Goal: Navigation & Orientation: Find specific page/section

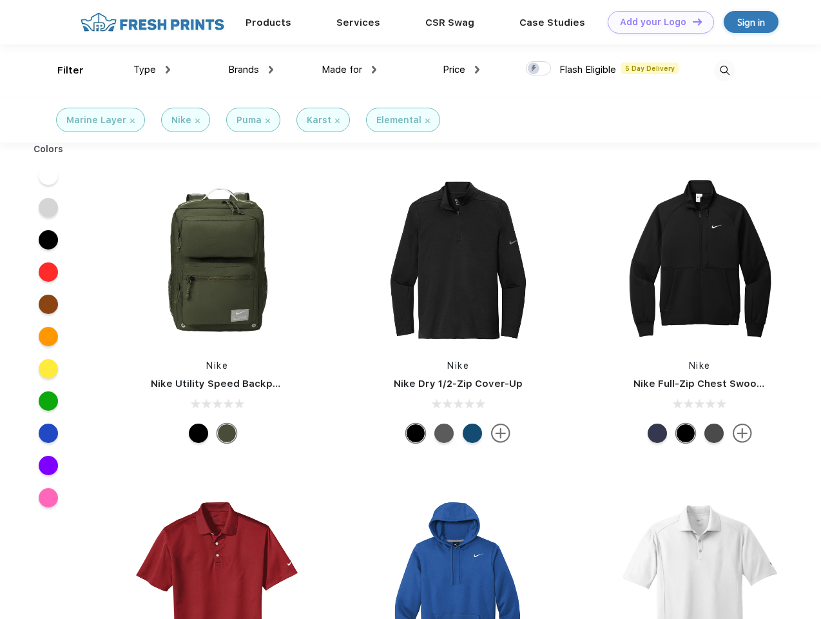
click at [656, 22] on link "Add your Logo Design Tool" at bounding box center [661, 22] width 106 height 23
click at [0, 0] on div "Design Tool" at bounding box center [0, 0] width 0 height 0
click at [692, 21] on link "Add your Logo Design Tool" at bounding box center [661, 22] width 106 height 23
click at [62, 70] on div "Filter" at bounding box center [70, 70] width 26 height 15
click at [152, 70] on span "Type" at bounding box center [144, 70] width 23 height 12
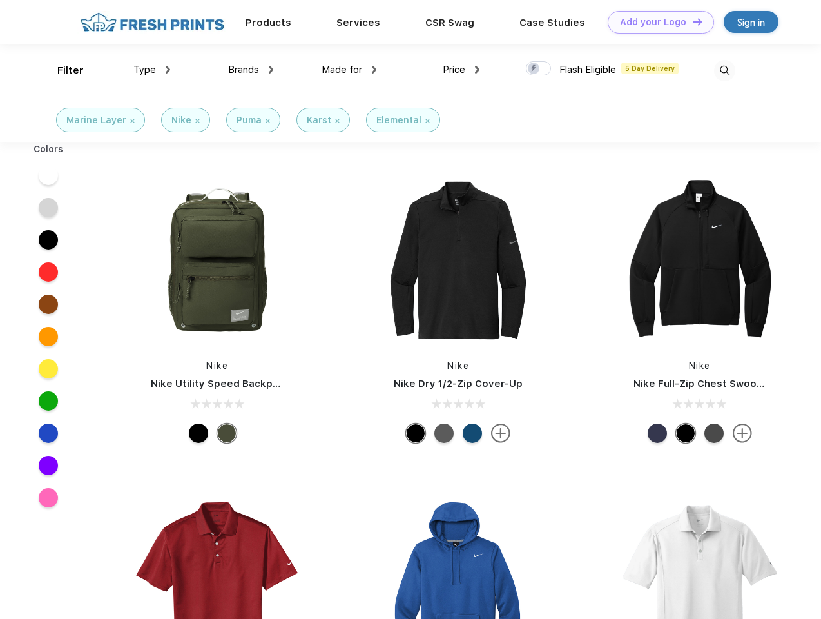
click at [251, 70] on span "Brands" at bounding box center [243, 70] width 31 height 12
click at [349, 70] on span "Made for" at bounding box center [342, 70] width 41 height 12
click at [461, 70] on span "Price" at bounding box center [454, 70] width 23 height 12
click at [539, 69] on div at bounding box center [538, 68] width 25 height 14
click at [534, 69] on input "checkbox" at bounding box center [530, 65] width 8 height 8
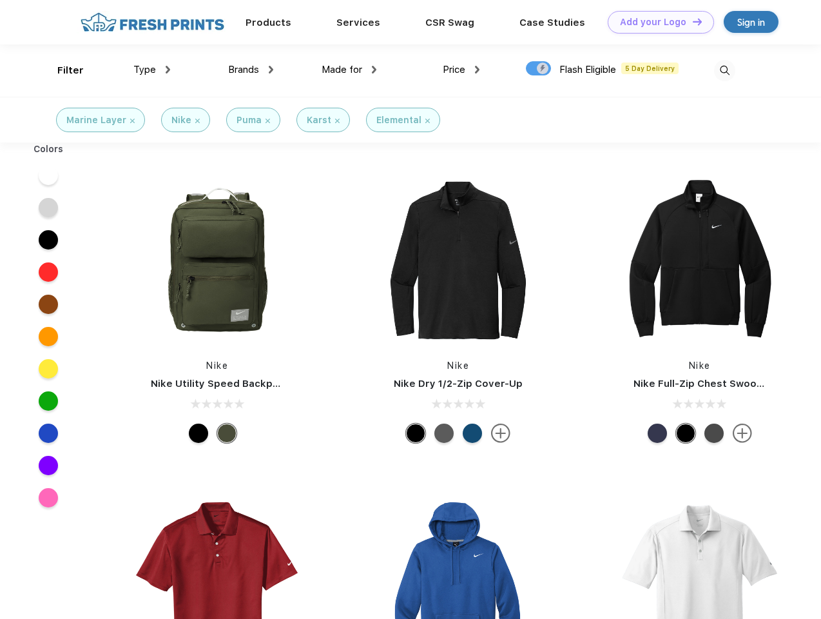
click at [724, 70] on img at bounding box center [724, 70] width 21 height 21
